Goal: Transaction & Acquisition: Purchase product/service

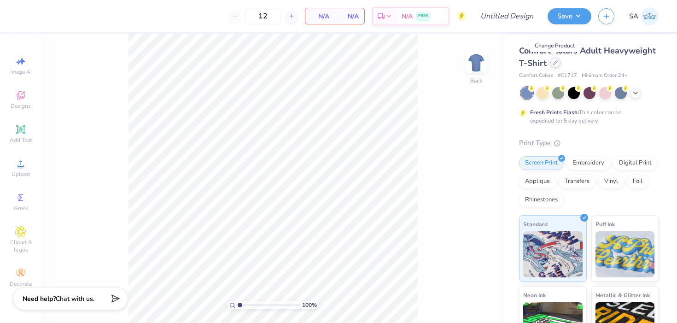
click at [367, 64] on icon at bounding box center [555, 62] width 5 height 5
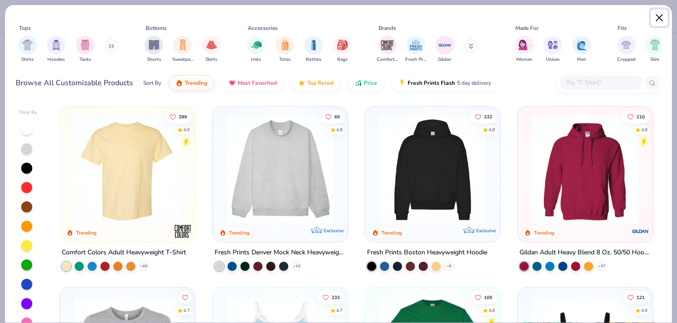
click at [367, 16] on button "Close" at bounding box center [660, 18] width 18 height 18
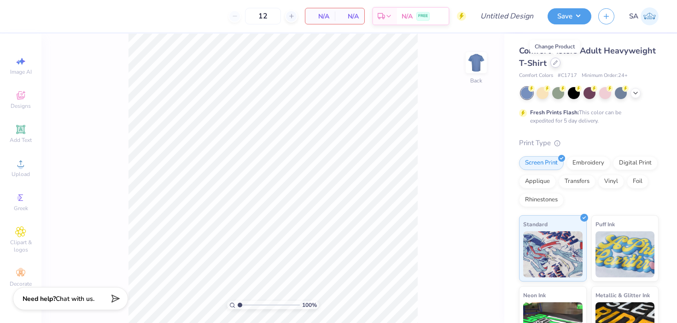
click at [367, 64] on icon at bounding box center [556, 63] width 4 height 4
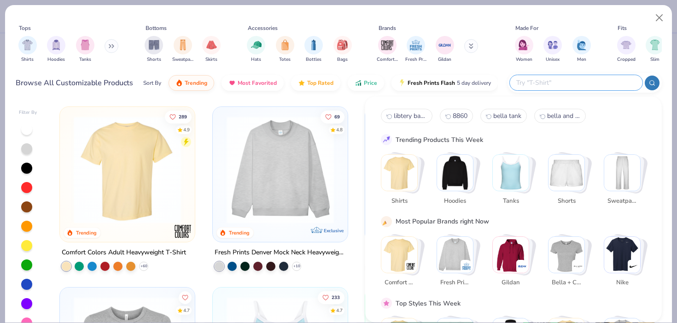
click at [367, 81] on input "text" at bounding box center [576, 82] width 121 height 11
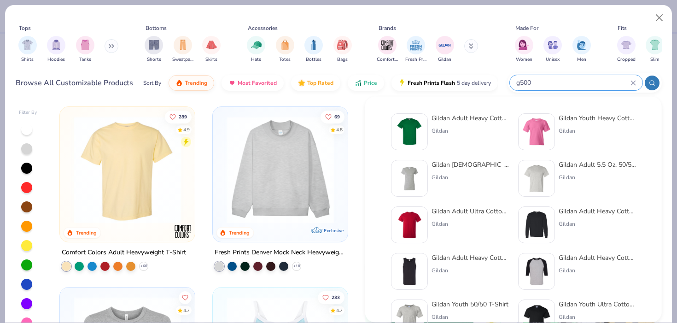
type input "g500"
click at [367, 124] on div "Gildan Adult Heavy Cotton T-Shirt Gildan" at bounding box center [470, 131] width 77 height 37
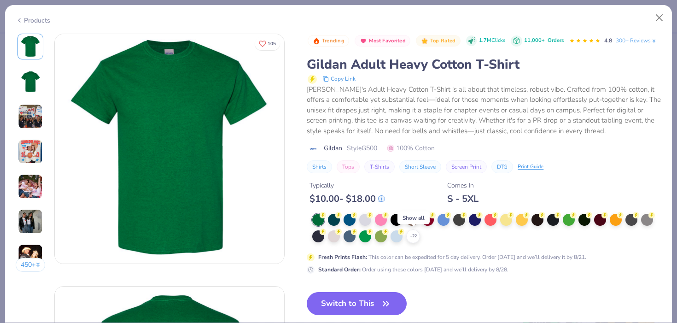
drag, startPoint x: 413, startPoint y: 235, endPoint x: 418, endPoint y: 246, distance: 12.2
click at [0, 0] on icon at bounding box center [0, 0] width 0 height 0
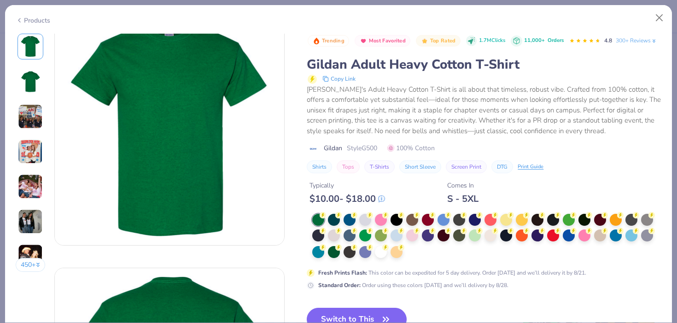
scroll to position [35, 0]
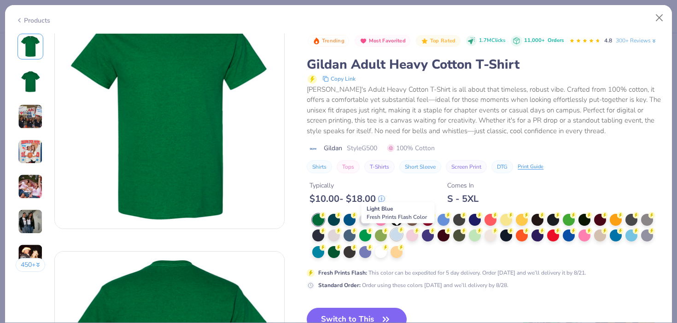
click at [367, 237] on div at bounding box center [397, 235] width 12 height 12
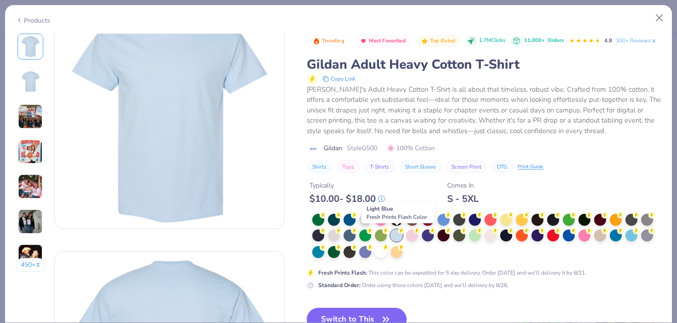
click at [367, 237] on div at bounding box center [397, 235] width 12 height 12
click at [343, 311] on button "Switch to This" at bounding box center [357, 319] width 100 height 23
click at [342, 314] on button "Switch to This" at bounding box center [357, 319] width 100 height 23
click at [361, 315] on button "Switch to This" at bounding box center [357, 319] width 100 height 23
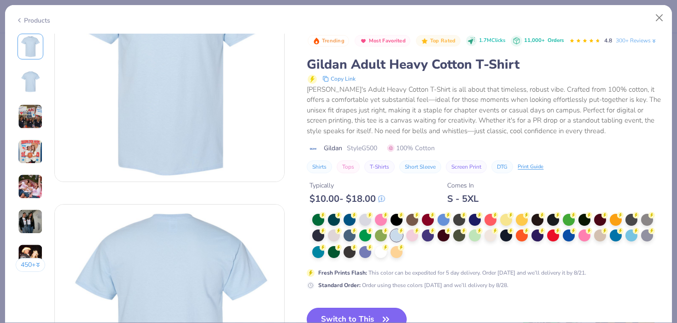
drag, startPoint x: 369, startPoint y: 308, endPoint x: 359, endPoint y: 309, distance: 9.7
click at [367, 308] on button "Switch to This" at bounding box center [357, 319] width 100 height 23
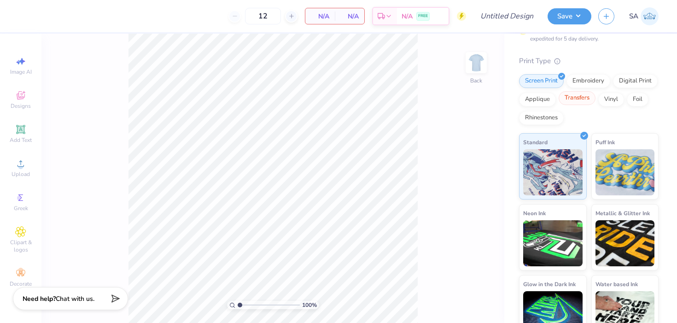
scroll to position [84, 0]
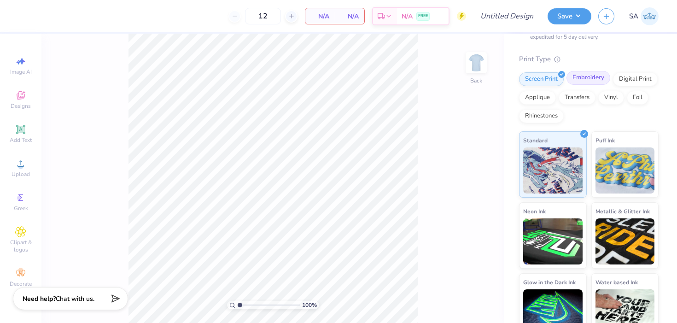
click at [367, 76] on div "Embroidery" at bounding box center [589, 78] width 44 height 14
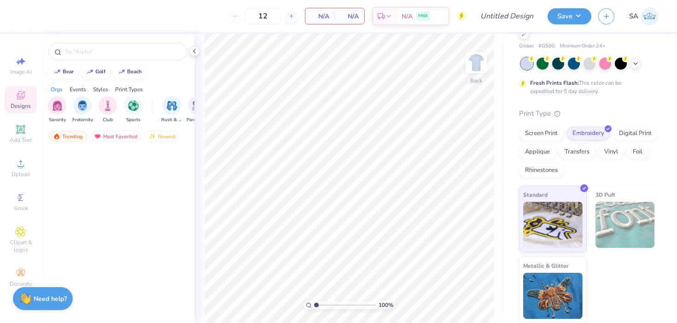
scroll to position [29, 0]
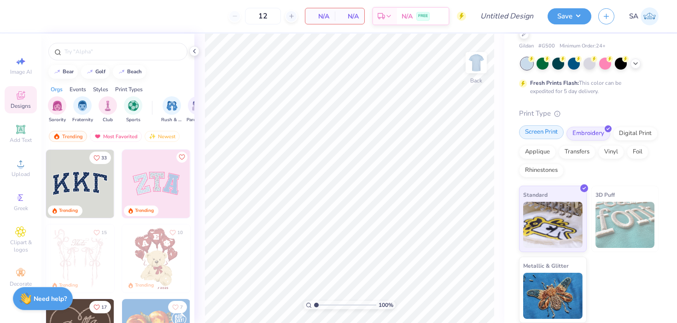
click at [367, 134] on div "Screen Print" at bounding box center [541, 132] width 45 height 14
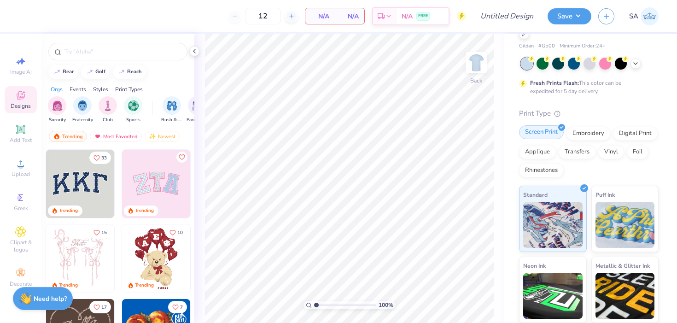
click at [367, 133] on div "Screen Print" at bounding box center [541, 132] width 45 height 14
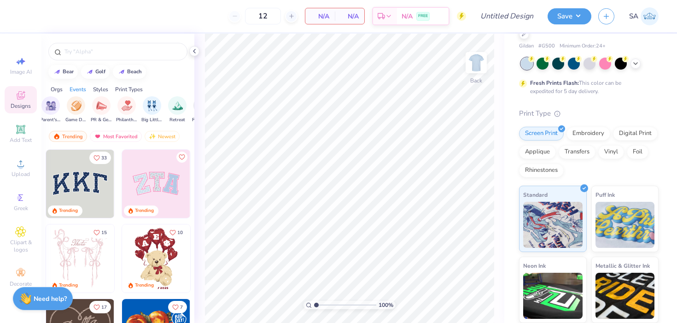
scroll to position [0, 233]
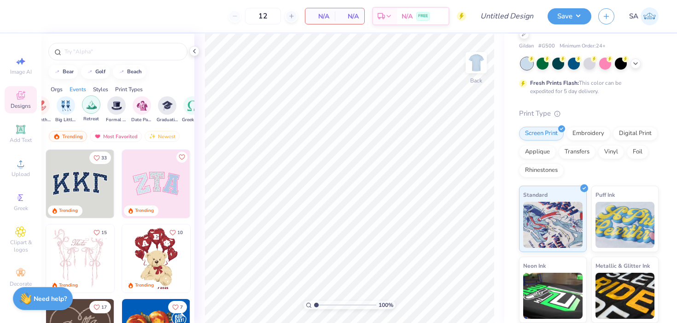
drag, startPoint x: 165, startPoint y: 114, endPoint x: 93, endPoint y: 111, distance: 72.9
click at [93, 111] on div "Rush & Bid Parent's Weekend Game Day PR & General Philanthropy Big Little Revea…" at bounding box center [109, 109] width 358 height 27
click at [45, 106] on img "filter for Philanthropy" at bounding box center [40, 105] width 11 height 11
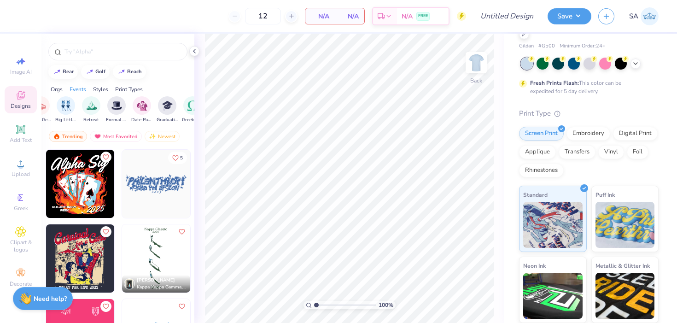
drag, startPoint x: 82, startPoint y: 113, endPoint x: 178, endPoint y: 107, distance: 96.9
click at [178, 107] on div "Philanthropy Rush & Bid Parent's Weekend Game Day PR & General Big Little Revea…" at bounding box center [109, 109] width 358 height 27
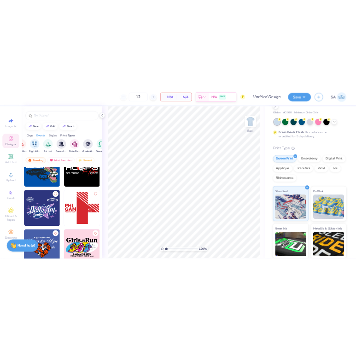
scroll to position [704, 0]
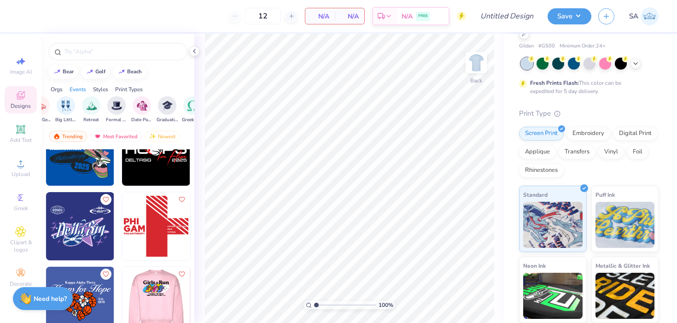
click at [122, 284] on img at bounding box center [88, 301] width 68 height 68
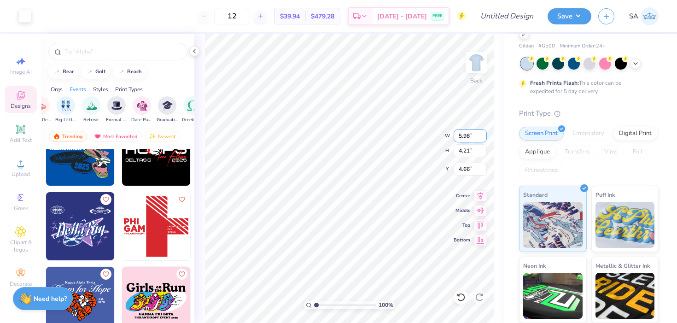
type input "5.98"
type input "4.21"
type input "4.66"
click at [24, 16] on div at bounding box center [24, 15] width 13 height 13
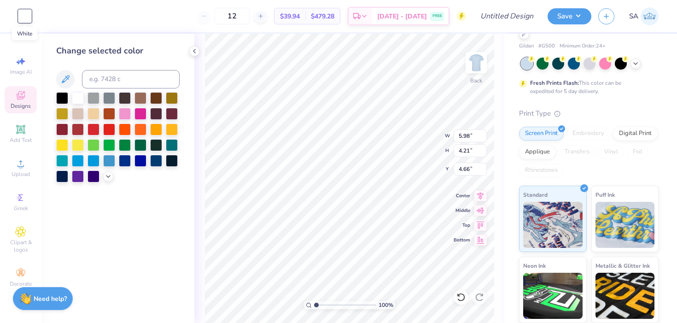
click at [27, 16] on div at bounding box center [24, 16] width 13 height 13
click at [169, 112] on div at bounding box center [172, 113] width 12 height 12
click at [13, 133] on div "Add Text" at bounding box center [21, 133] width 32 height 27
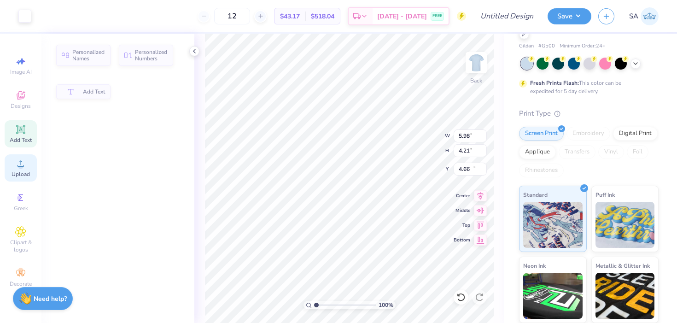
type input "6.00"
type input "1.74"
type input "12.38"
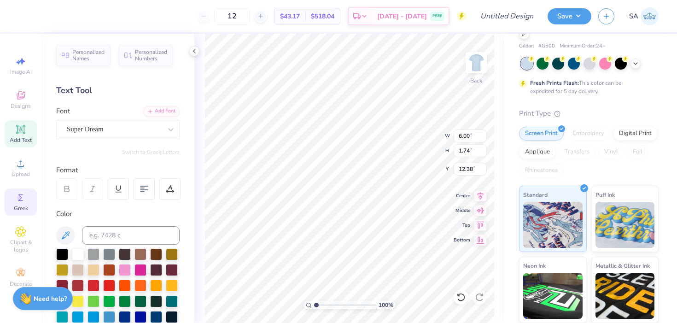
click at [18, 201] on icon at bounding box center [20, 197] width 11 height 11
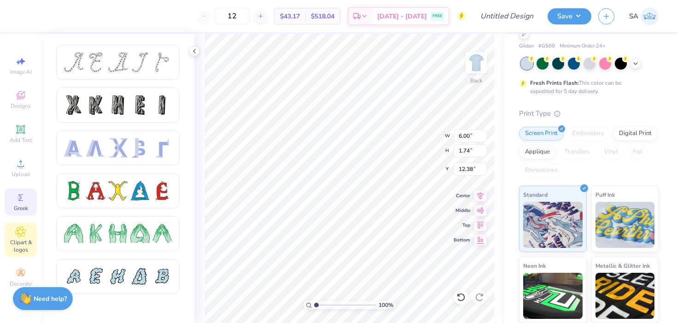
click at [20, 235] on icon at bounding box center [20, 231] width 11 height 11
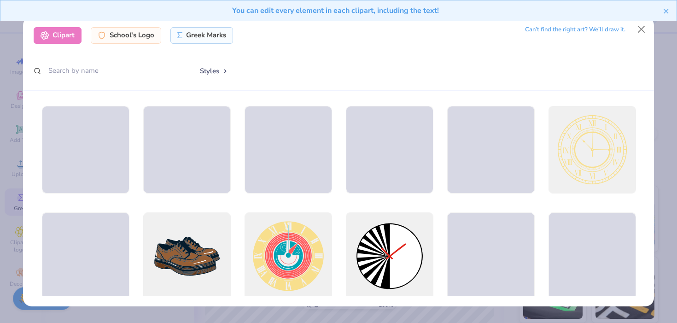
click at [17, 64] on div "Clipart School's Logo Greek Marks Can’t find the right art? We’ll draw it. Styl…" at bounding box center [338, 161] width 677 height 323
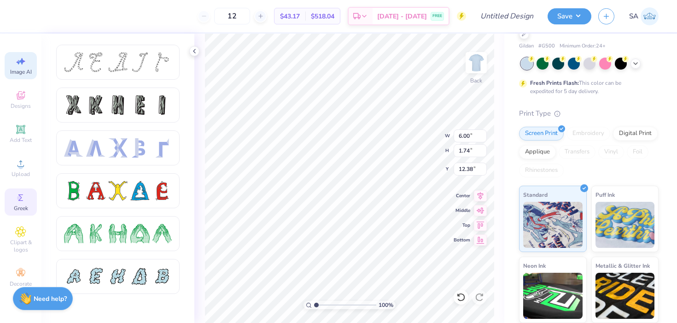
click at [18, 59] on icon at bounding box center [20, 61] width 11 height 11
select select "4"
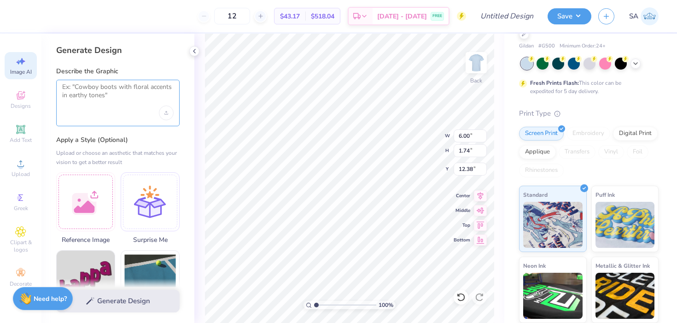
click at [95, 88] on textarea at bounding box center [117, 94] width 111 height 23
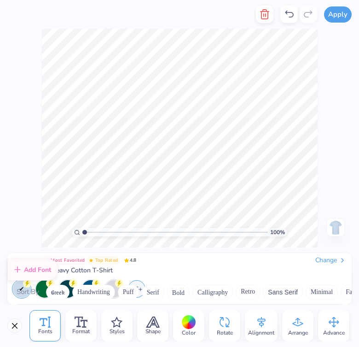
scroll to position [4030, 0]
